Goal: Task Accomplishment & Management: Manage account settings

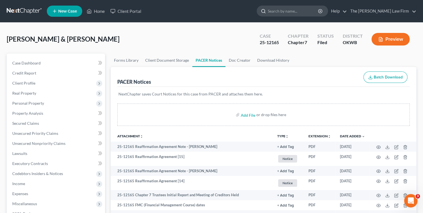
click at [296, 13] on input "search" at bounding box center [293, 11] width 51 height 10
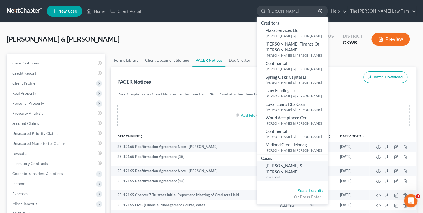
type input "Scott, Jesse"
click at [299, 174] on small "25-80926" at bounding box center [296, 176] width 61 height 5
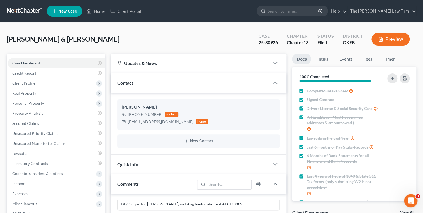
click at [262, 41] on div "25-80926" at bounding box center [268, 42] width 19 height 6
copy div "25-80926"
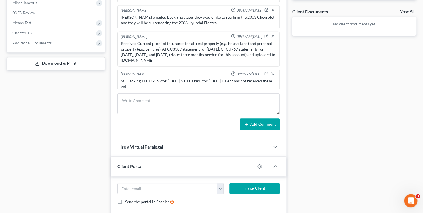
scroll to position [643, 0]
click at [152, 97] on textarea at bounding box center [198, 103] width 163 height 21
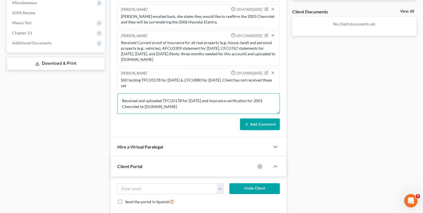
type textarea "Received and uploaded TFCU5178 for September 2025 and insurance verification fo…"
click at [255, 123] on button "Add Comment" at bounding box center [260, 124] width 40 height 12
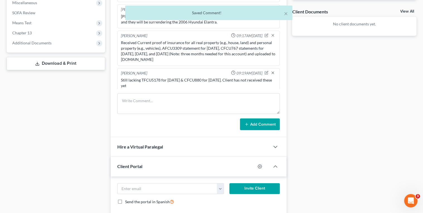
scroll to position [669, 0]
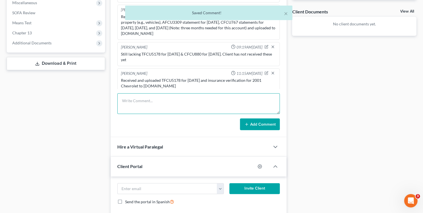
click at [155, 101] on textarea at bounding box center [198, 103] width 163 height 21
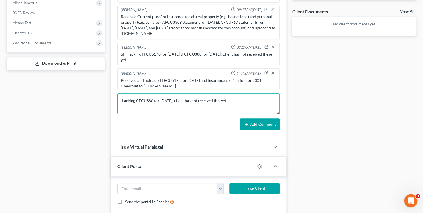
type textarea "Lacking CFCU880 for September 2025, client has not received this yet."
click at [256, 122] on button "Add Comment" at bounding box center [260, 124] width 40 height 12
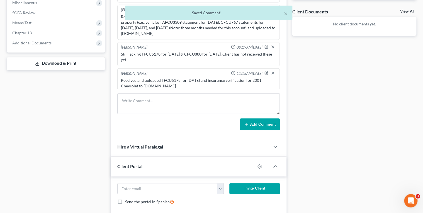
scroll to position [689, 0]
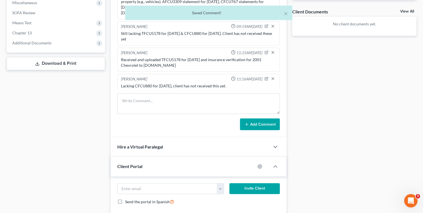
click at [181, 83] on div "Lacking CFCU880 for September 2025, client has not received this yet." at bounding box center [198, 86] width 155 height 6
copy div "Lacking CFCU880 for September 2025, client has not received this yet."
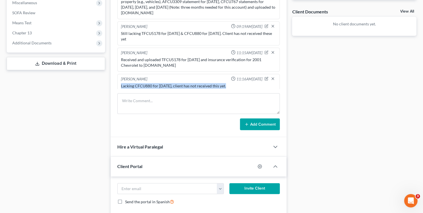
copy div "Lacking CFCU880 for September 2025, client has not received this yet."
click at [342, 107] on div "Docs Tasks Events Fees Timer 100% Completed Nothing here yet! Completed Intake …" at bounding box center [354, 44] width 130 height 383
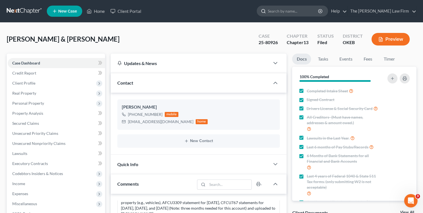
click at [292, 9] on input "search" at bounding box center [293, 11] width 51 height 10
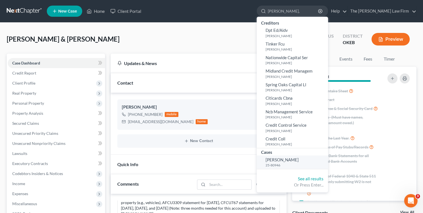
type input "Scoggins,"
click at [299, 162] on span "[PERSON_NAME]" at bounding box center [282, 159] width 33 height 5
select select "3"
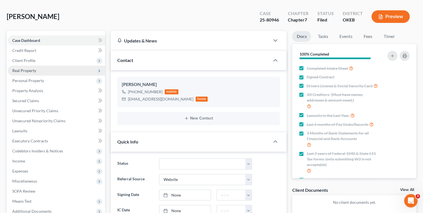
scroll to position [22, 0]
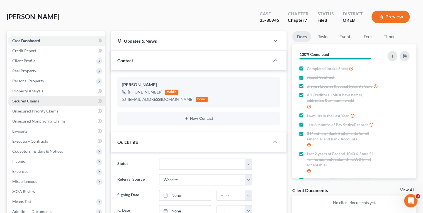
click at [33, 97] on link "Secured Claims" at bounding box center [56, 101] width 97 height 10
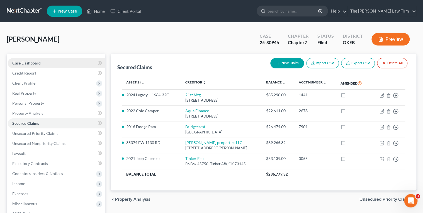
click at [41, 60] on link "Case Dashboard" at bounding box center [56, 63] width 97 height 10
select select "3"
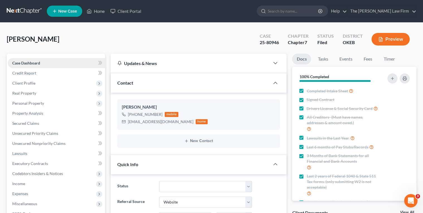
scroll to position [274, 0]
click at [28, 12] on link at bounding box center [25, 11] width 36 height 10
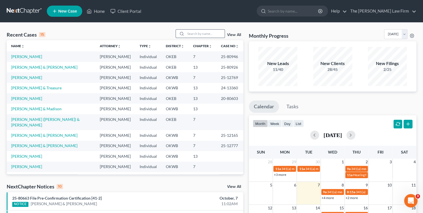
click at [200, 32] on input "search" at bounding box center [205, 34] width 39 height 8
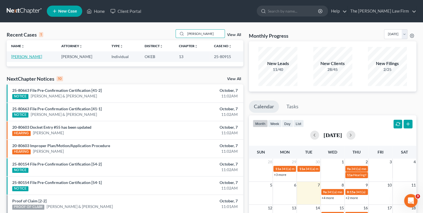
type input "[PERSON_NAME]"
click at [31, 56] on link "[PERSON_NAME]" at bounding box center [26, 56] width 31 height 5
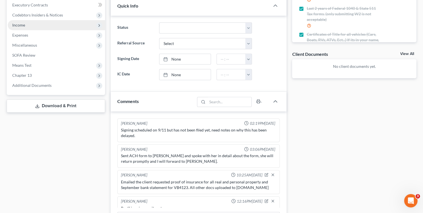
scroll to position [178, 0]
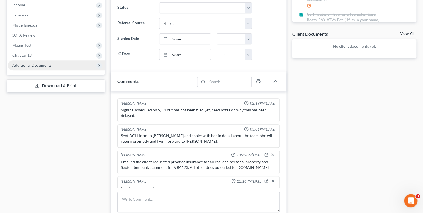
click at [38, 65] on span "Additional Documents" at bounding box center [31, 65] width 39 height 5
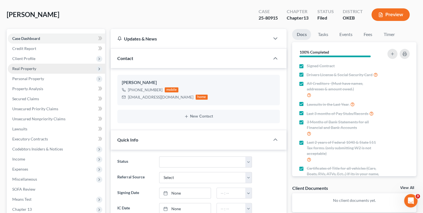
scroll to position [22, 0]
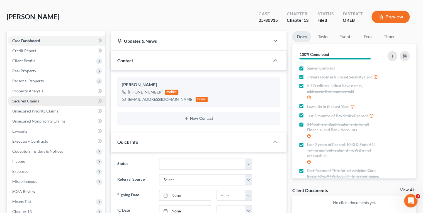
click at [28, 101] on span "Secured Claims" at bounding box center [25, 100] width 27 height 5
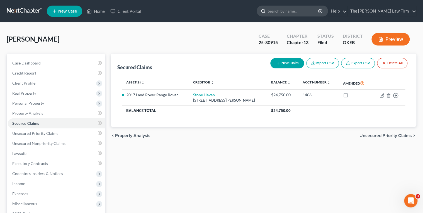
click at [293, 12] on input "search" at bounding box center [293, 11] width 51 height 10
type input "[PERSON_NAME], Jericho & Savannah"
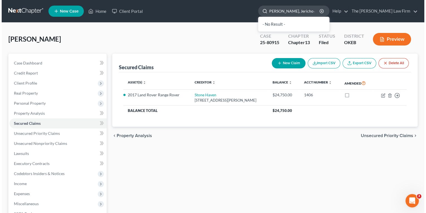
scroll to position [0, 3]
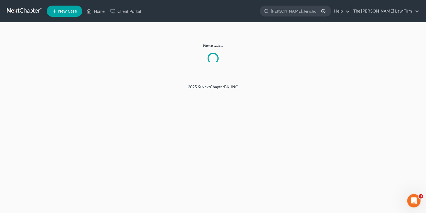
click at [33, 11] on link at bounding box center [25, 11] width 36 height 10
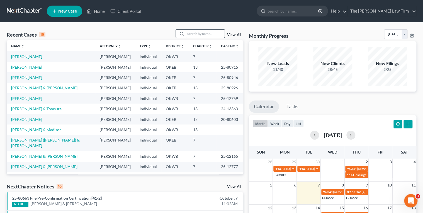
click at [195, 33] on input "search" at bounding box center [205, 34] width 39 height 8
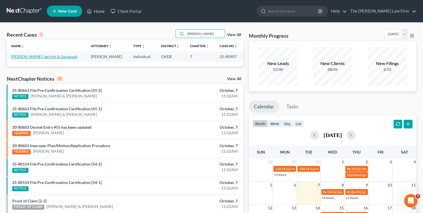
type input "Whatley,"
click at [17, 55] on link "[PERSON_NAME], Jericho & Savannah" at bounding box center [44, 56] width 66 height 5
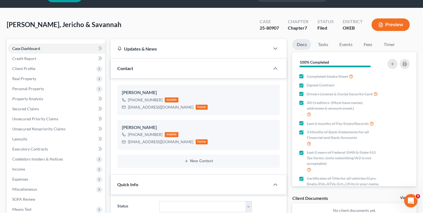
scroll to position [22, 0]
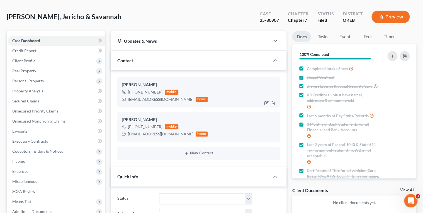
click at [143, 98] on div "coachwhatley77@gmail.com" at bounding box center [160, 99] width 65 height 6
copy div "coachwhatley77@gmail.com"
click at [142, 133] on div "savannahwhatley17@gmail.com" at bounding box center [160, 134] width 65 height 6
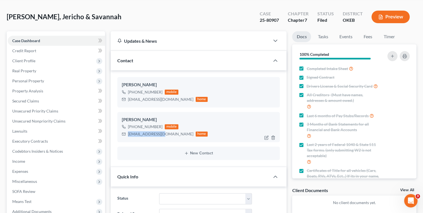
click at [142, 133] on div "savannahwhatley17@gmail.com" at bounding box center [160, 134] width 65 height 6
copy div "savannahwhatley17@gmail.com"
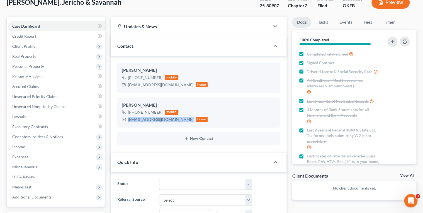
scroll to position [45, 0]
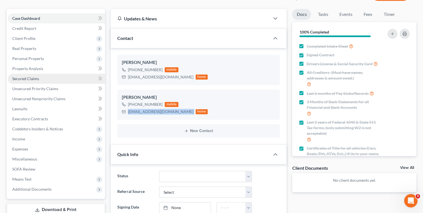
click at [28, 76] on span "Secured Claims" at bounding box center [25, 78] width 27 height 5
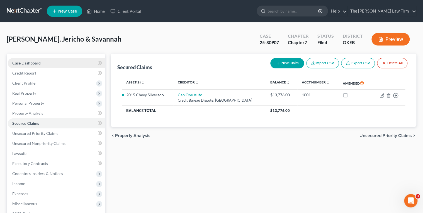
click at [36, 64] on span "Case Dashboard" at bounding box center [26, 62] width 28 height 5
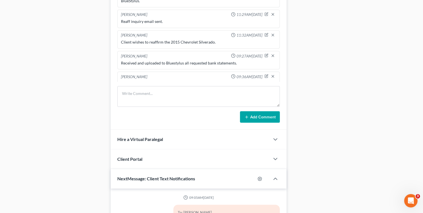
scroll to position [300, 0]
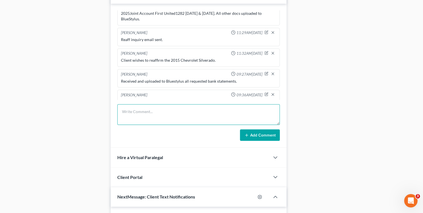
click at [143, 111] on textarea at bounding box center [198, 114] width 163 height 21
type textarea "Emailed reaffirmation for 2015 Chevrolet Silverado to the client."
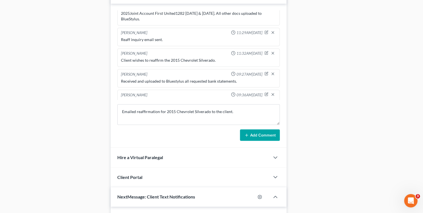
click at [242, 133] on button "Add Comment" at bounding box center [260, 135] width 40 height 12
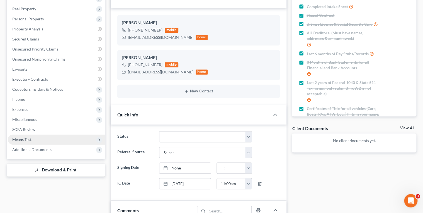
scroll to position [0, 0]
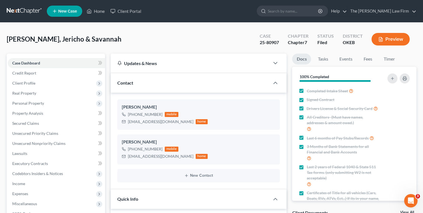
click at [21, 11] on link at bounding box center [25, 11] width 36 height 10
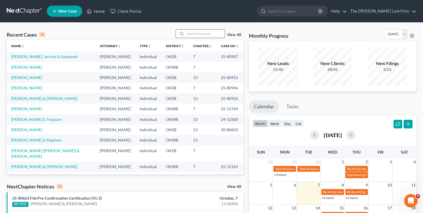
click at [197, 36] on input "search" at bounding box center [205, 34] width 39 height 8
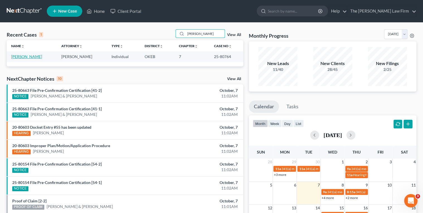
type input "Espinoza"
click at [31, 57] on link "Espinoza, Hugo" at bounding box center [26, 56] width 31 height 5
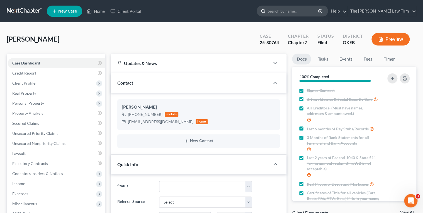
click at [309, 11] on input "search" at bounding box center [293, 11] width 51 height 10
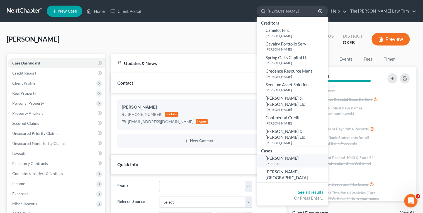
type input "Cargill"
click at [298, 161] on small "25-80848" at bounding box center [296, 163] width 61 height 5
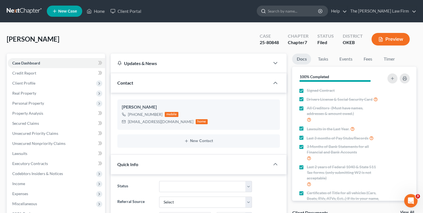
click at [298, 8] on input "search" at bounding box center [293, 11] width 51 height 10
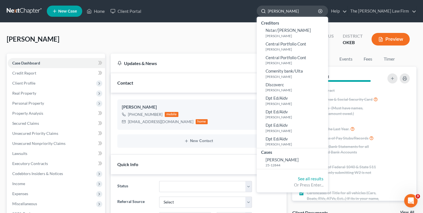
type input "[PERSON_NAME]"
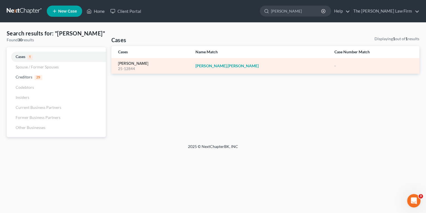
click at [137, 62] on link "[PERSON_NAME]" at bounding box center [133, 64] width 30 height 4
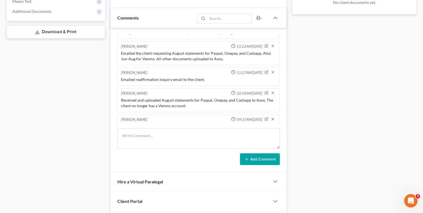
scroll to position [260, 0]
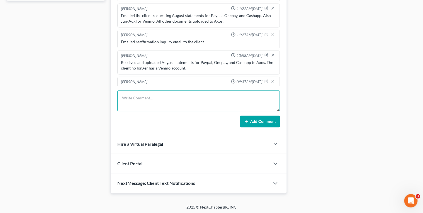
click at [139, 94] on textarea at bounding box center [198, 100] width 163 height 21
type textarea "Emailed reaffirmation for personal loan 501.01 to the client."
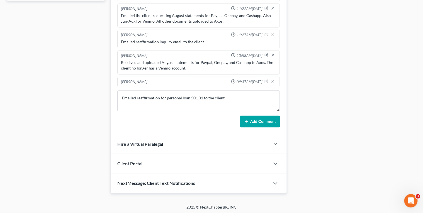
click at [256, 120] on button "Add Comment" at bounding box center [260, 121] width 40 height 12
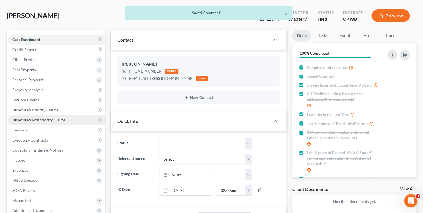
scroll to position [0, 0]
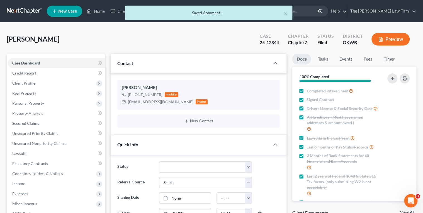
click at [29, 10] on div "× Saved Comment!" at bounding box center [208, 14] width 423 height 17
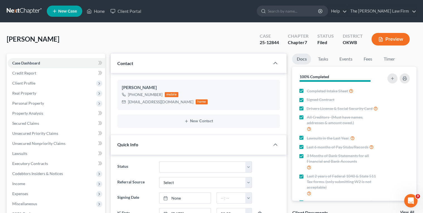
click at [25, 9] on link at bounding box center [25, 11] width 36 height 10
